Goal: Task Accomplishment & Management: Complete application form

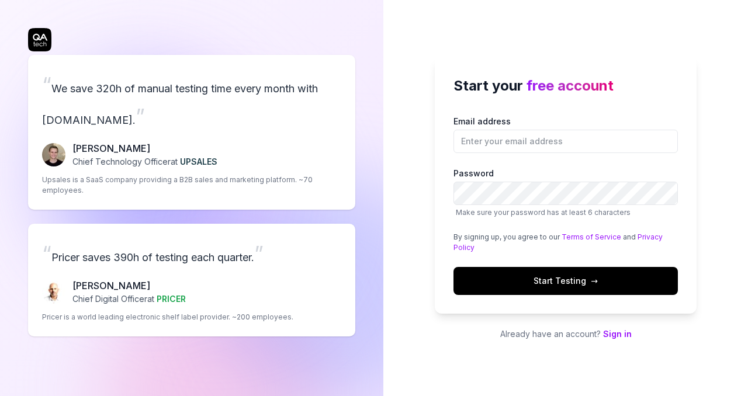
click at [376, 108] on div "“ We save 320h of manual testing time every month with [DOMAIN_NAME]. ” [PERSON…" at bounding box center [191, 198] width 383 height 396
click at [543, 136] on input "Email address" at bounding box center [566, 141] width 224 height 23
click at [554, 113] on div "Start your free account Email address Password Make sure your password has at l…" at bounding box center [566, 185] width 262 height 257
click at [519, 134] on input "Email address" at bounding box center [566, 141] width 224 height 23
type input "[EMAIL_ADDRESS][DOMAIN_NAME]"
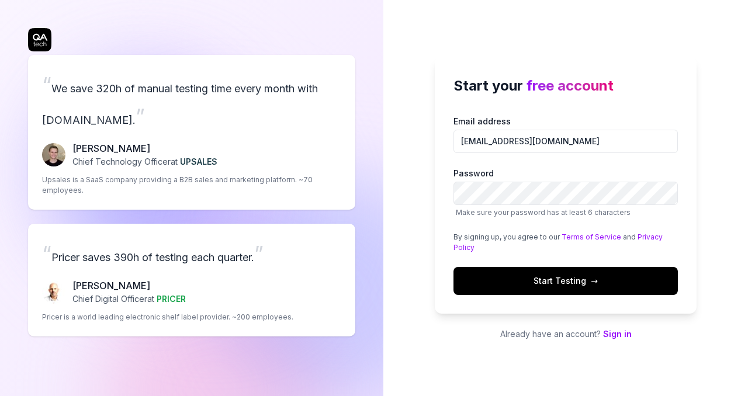
click at [552, 170] on label "Password Make sure your password has at least 6 characters" at bounding box center [566, 192] width 224 height 51
click at [661, 313] on div "Start your free account Email address [EMAIL_ADDRESS][DOMAIN_NAME] Password Mak…" at bounding box center [566, 185] width 262 height 257
click at [44, 40] on div "“ We save 320h of manual testing time every month with [DOMAIN_NAME]. ” [PERSON…" at bounding box center [191, 195] width 327 height 345
